Goal: Task Accomplishment & Management: Manage account settings

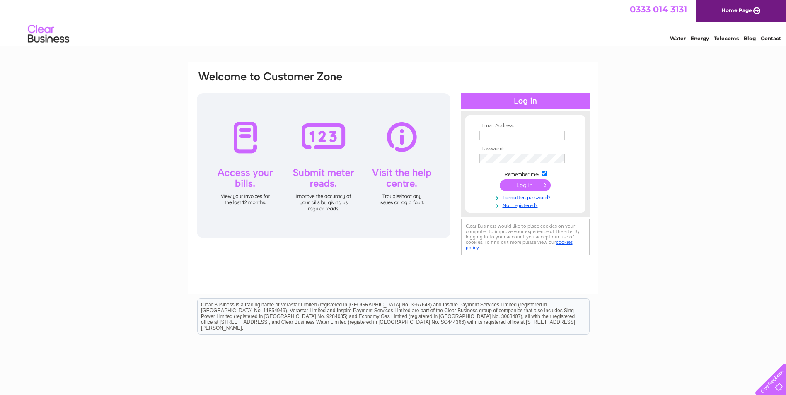
type input "scott@galleryaccesssolutions.co.uk"
click at [528, 191] on input "submit" at bounding box center [525, 185] width 51 height 12
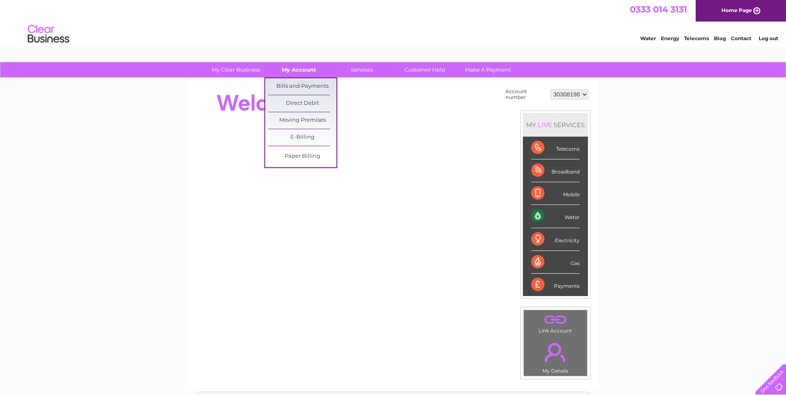
click at [294, 69] on link "My Account" at bounding box center [299, 69] width 68 height 15
click at [294, 84] on link "Bills and Payments" at bounding box center [302, 86] width 68 height 17
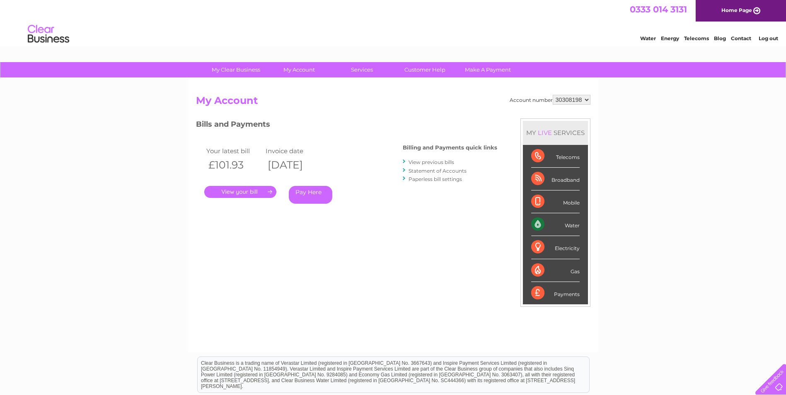
click at [445, 162] on link "View previous bills" at bounding box center [432, 162] width 46 height 6
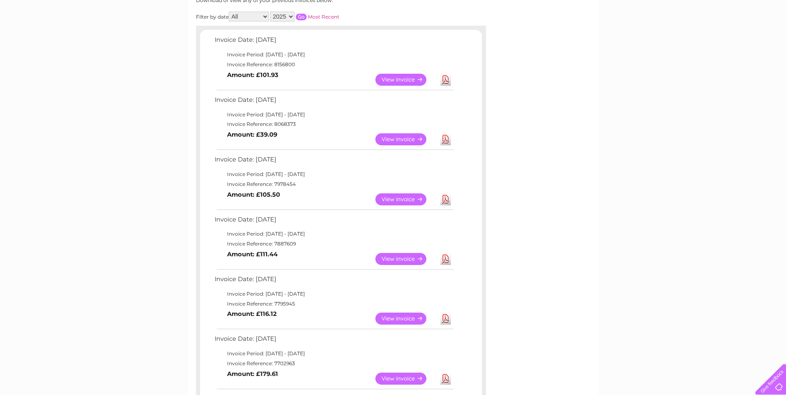
scroll to position [124, 0]
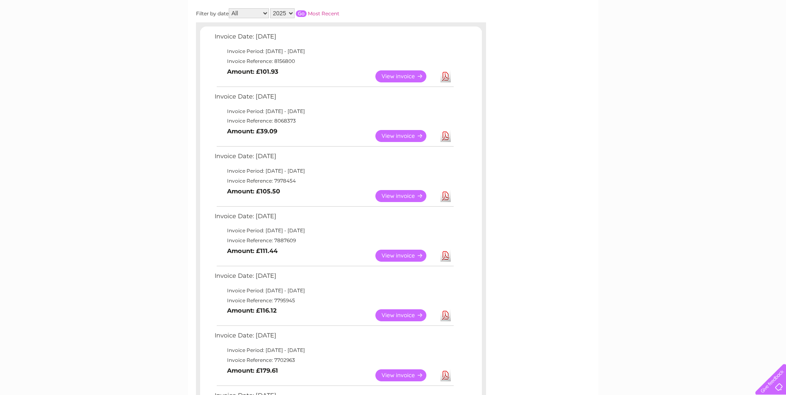
click at [406, 316] on link "View" at bounding box center [406, 316] width 61 height 12
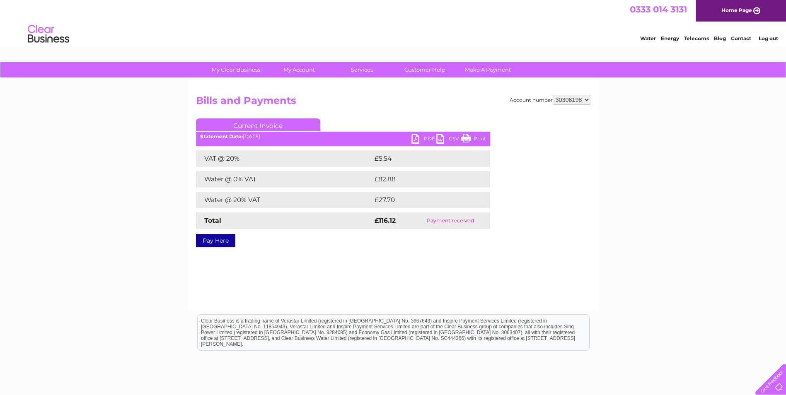
click at [430, 138] on link "PDF" at bounding box center [424, 140] width 25 height 12
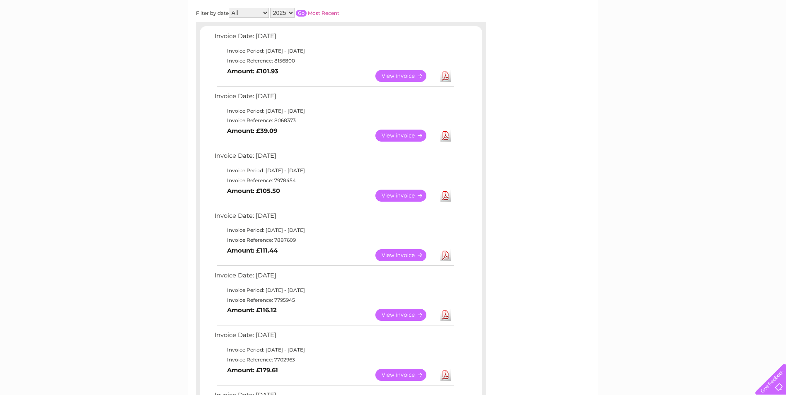
click at [398, 257] on link "View" at bounding box center [406, 256] width 61 height 12
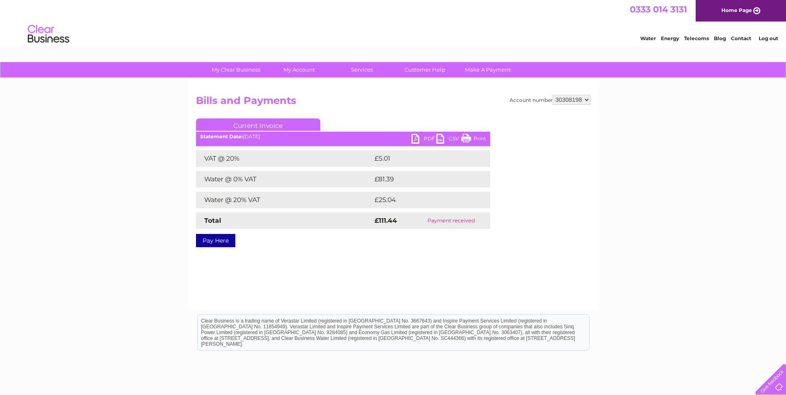
click at [426, 138] on link "PDF" at bounding box center [424, 140] width 25 height 12
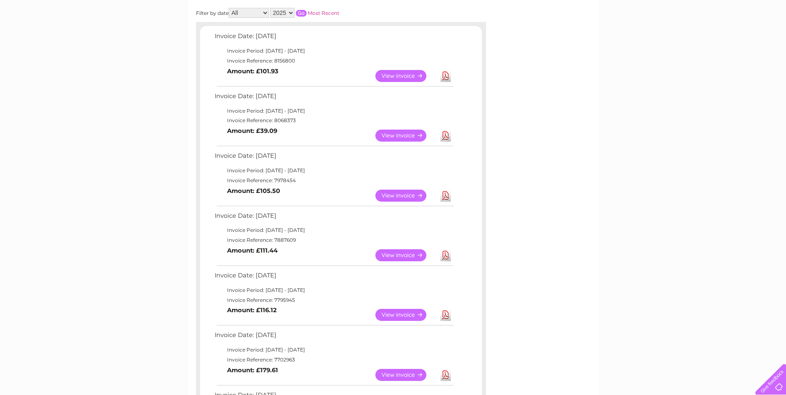
click at [400, 193] on link "View" at bounding box center [406, 196] width 61 height 12
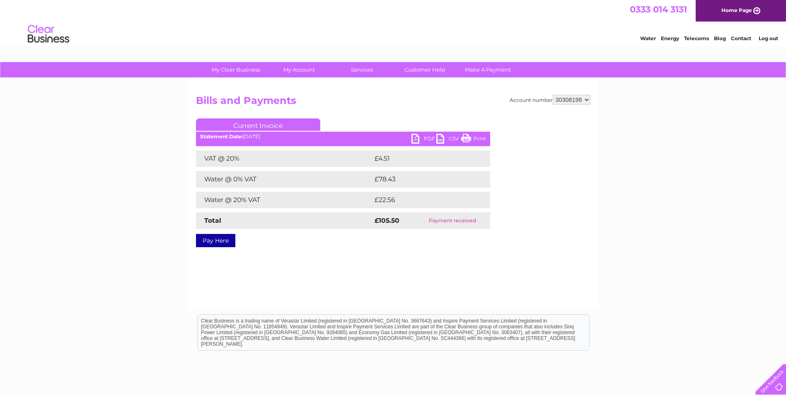
click at [426, 138] on link "PDF" at bounding box center [424, 140] width 25 height 12
click at [429, 137] on link "PDF" at bounding box center [424, 140] width 25 height 12
